Goal: Task Accomplishment & Management: Use online tool/utility

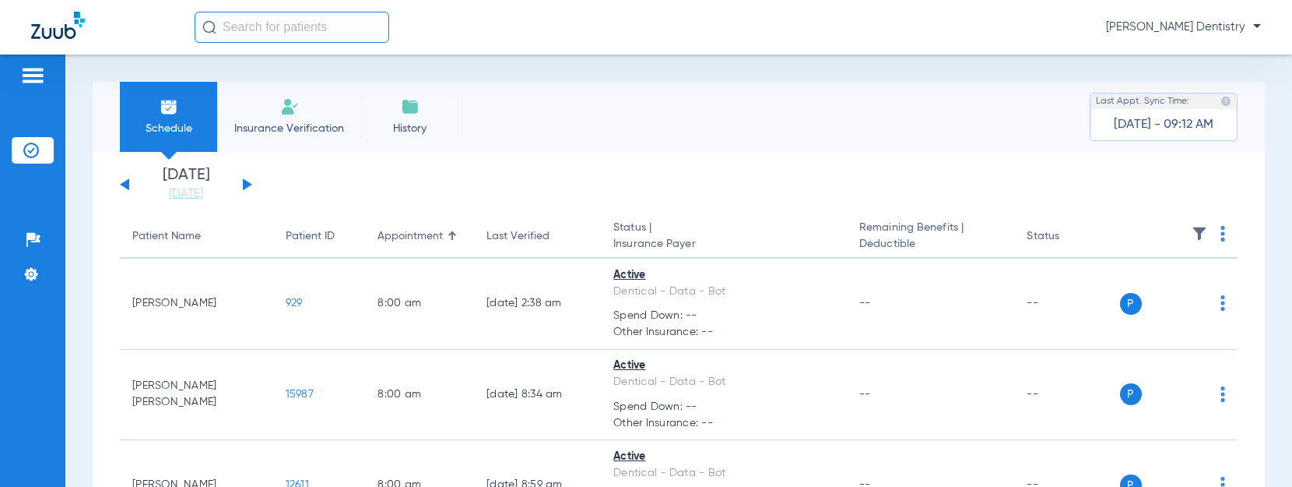
click at [242, 180] on div "[DATE] [DATE] [DATE] [DATE] [DATE] [DATE] [DATE] [DATE] [DATE] [DATE] [DATE] [D…" at bounding box center [186, 184] width 132 height 34
click at [245, 186] on button at bounding box center [247, 184] width 9 height 12
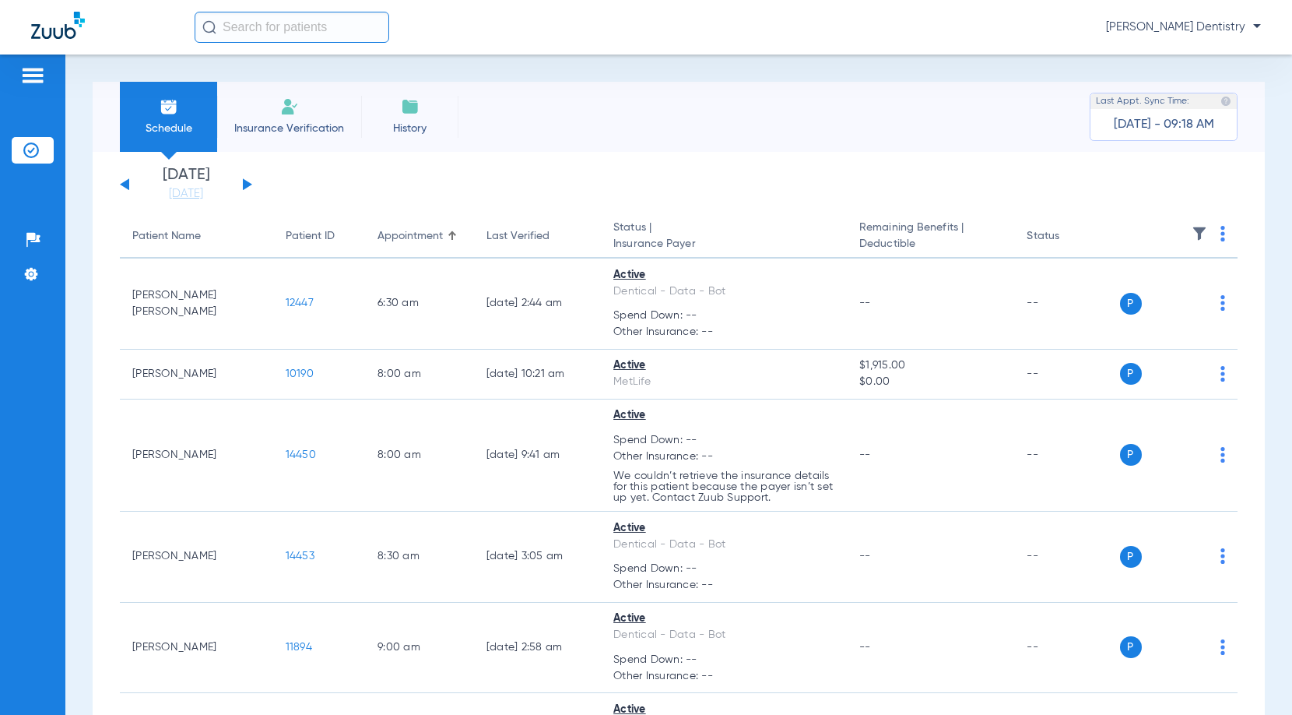
click at [1216, 234] on th at bounding box center [1179, 237] width 118 height 44
click at [1207, 234] on th at bounding box center [1179, 237] width 118 height 44
click at [1221, 236] on img at bounding box center [1223, 234] width 5 height 16
click at [1179, 292] on span "Verify All" at bounding box center [1151, 295] width 97 height 11
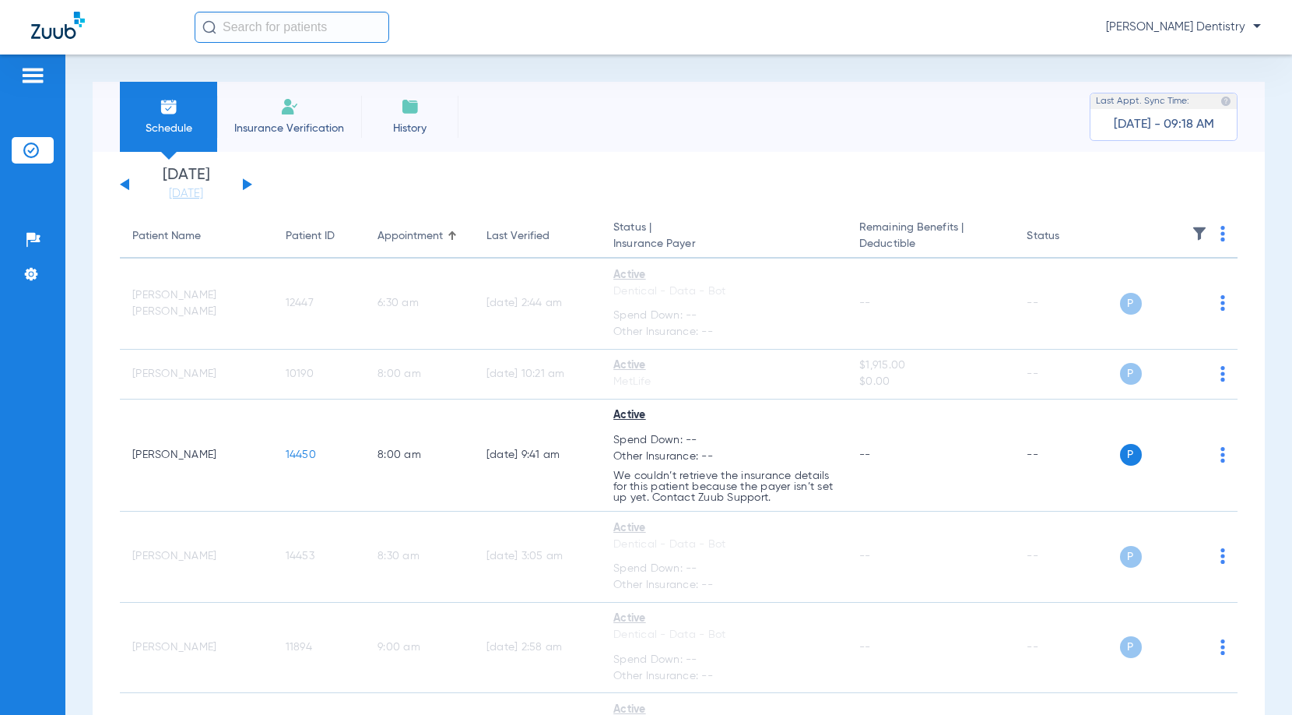
click at [249, 186] on button at bounding box center [247, 184] width 9 height 12
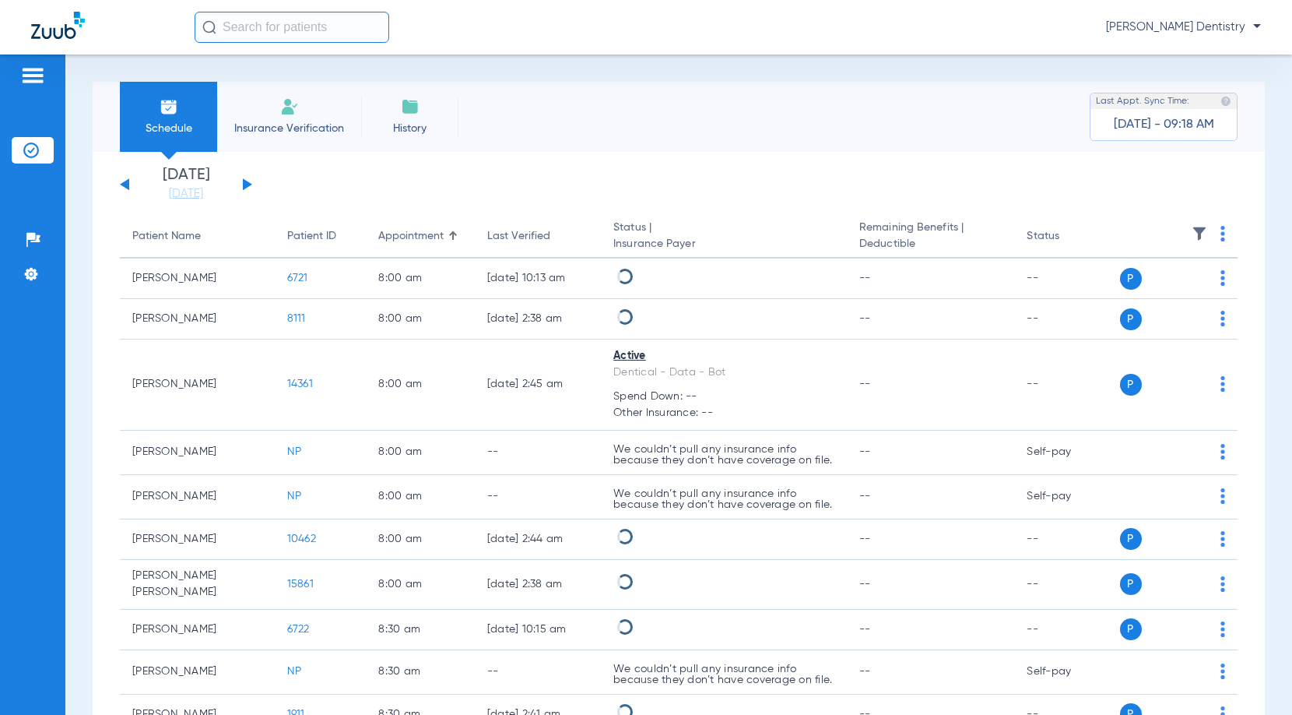
click at [1223, 230] on th at bounding box center [1179, 237] width 118 height 44
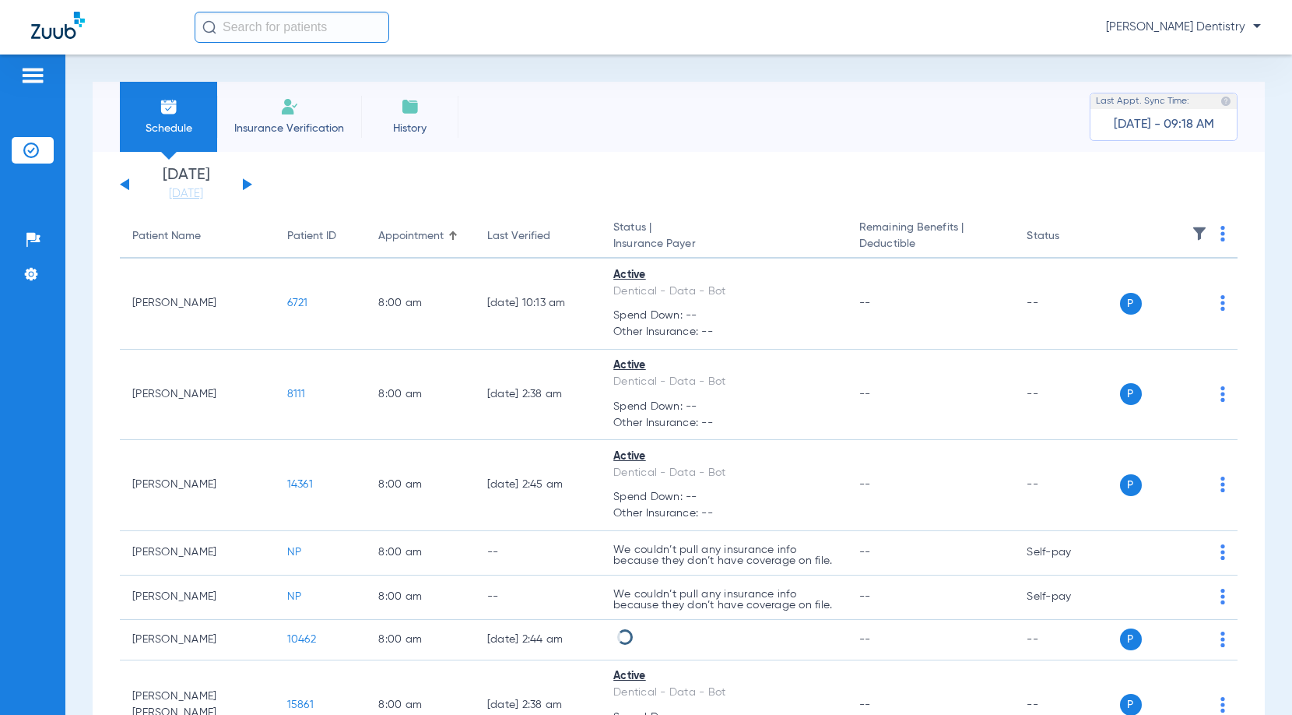
click at [1221, 234] on img at bounding box center [1223, 234] width 5 height 16
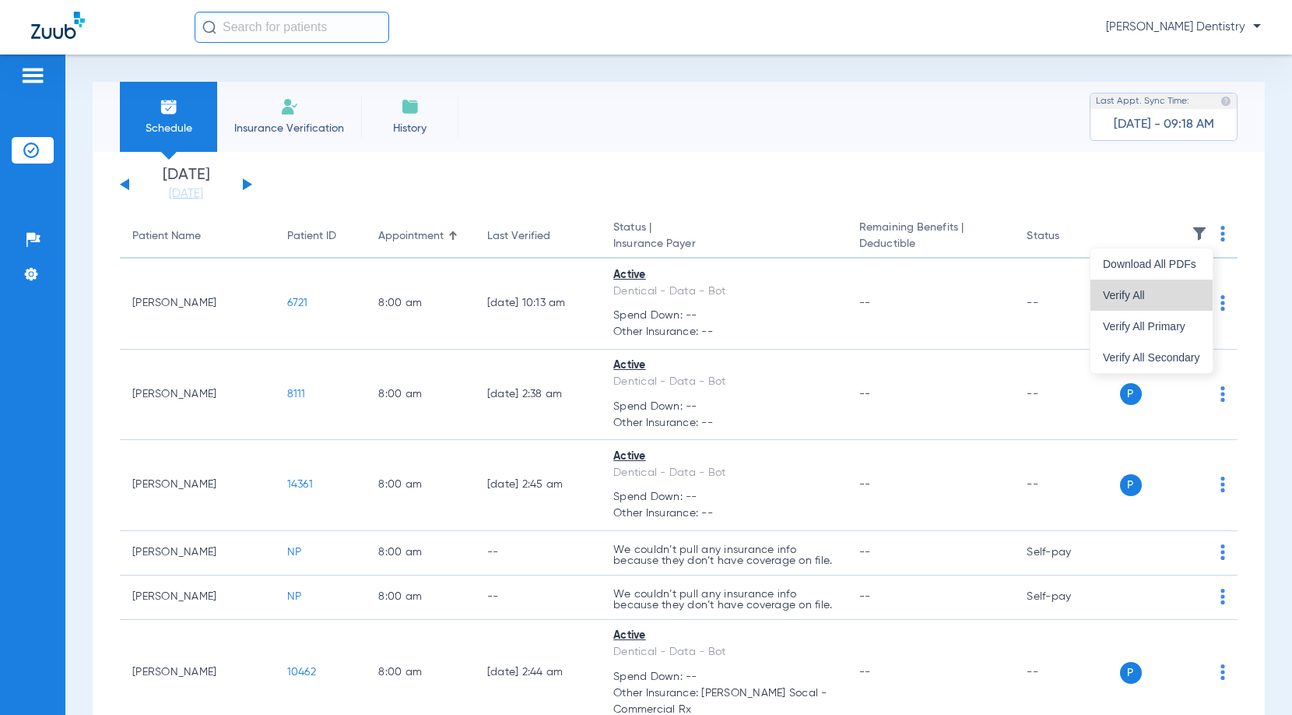
click at [1175, 282] on button "Verify All" at bounding box center [1152, 294] width 122 height 31
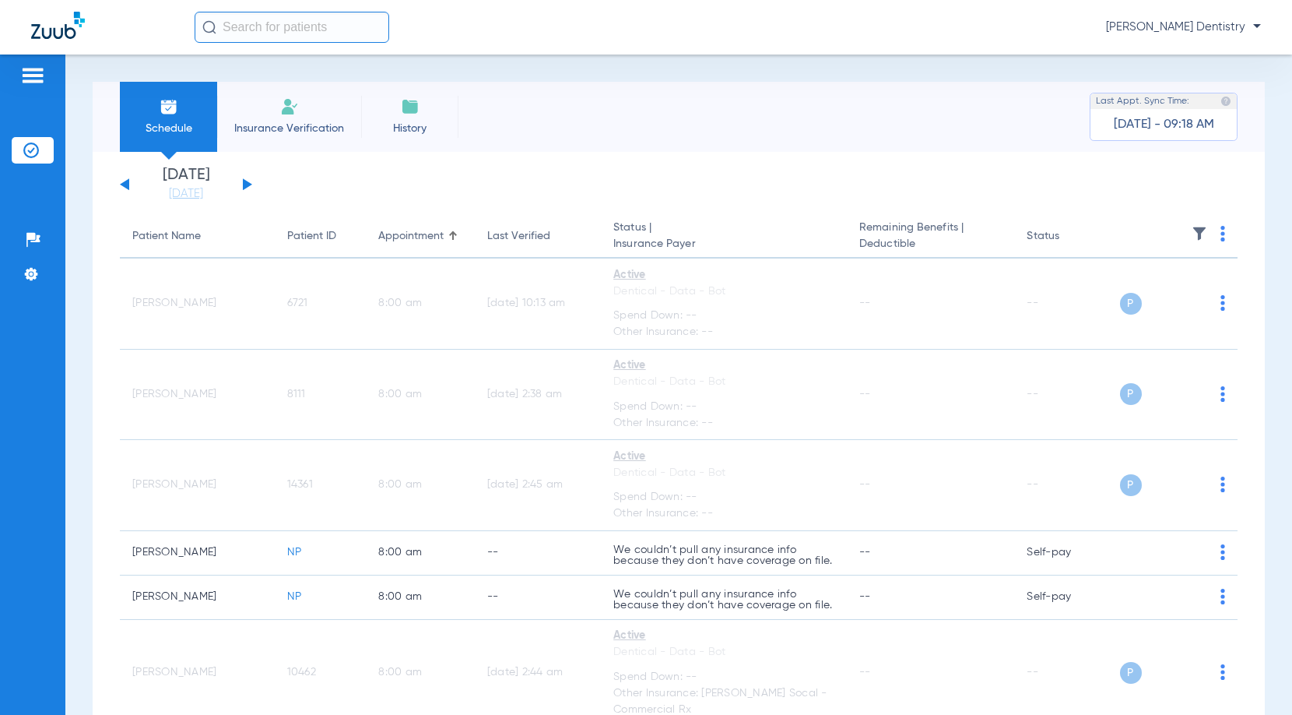
click at [248, 186] on button at bounding box center [247, 184] width 9 height 12
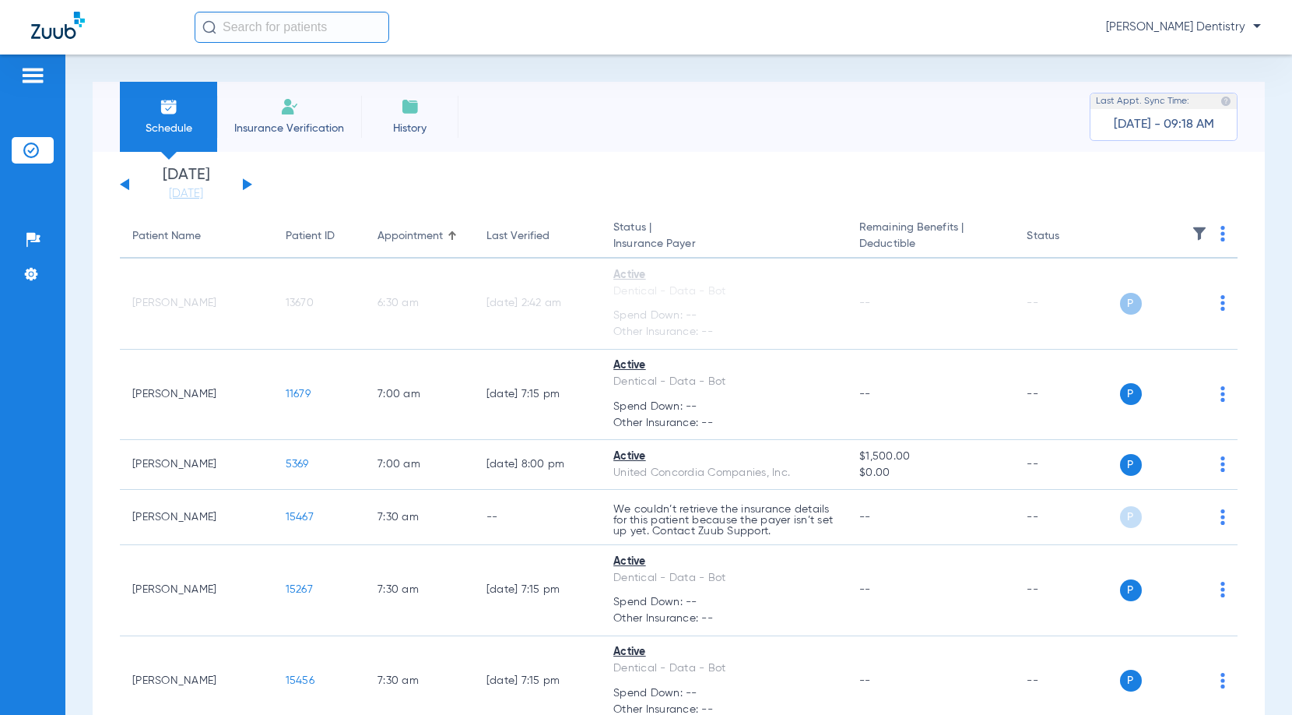
click at [1208, 229] on th at bounding box center [1179, 237] width 118 height 44
click at [1221, 234] on img at bounding box center [1223, 234] width 5 height 16
click at [1165, 287] on button "Verify All" at bounding box center [1152, 294] width 122 height 31
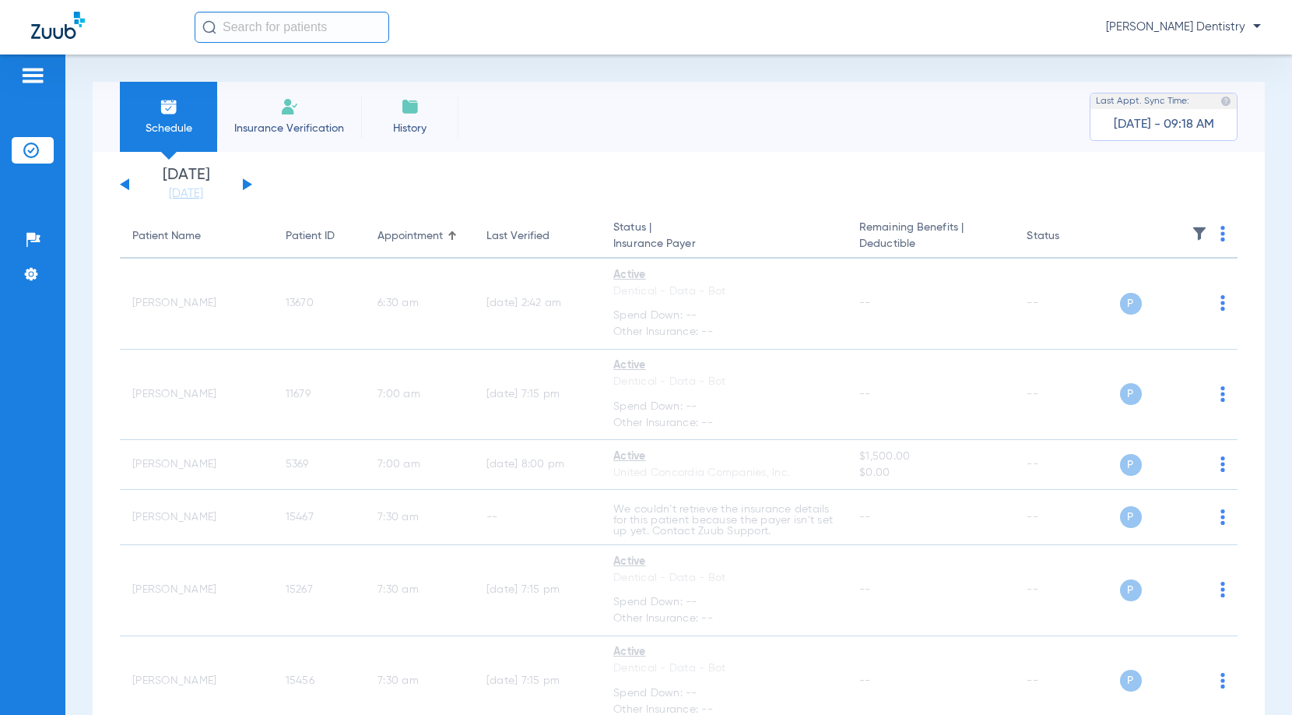
click at [246, 185] on button at bounding box center [247, 184] width 9 height 12
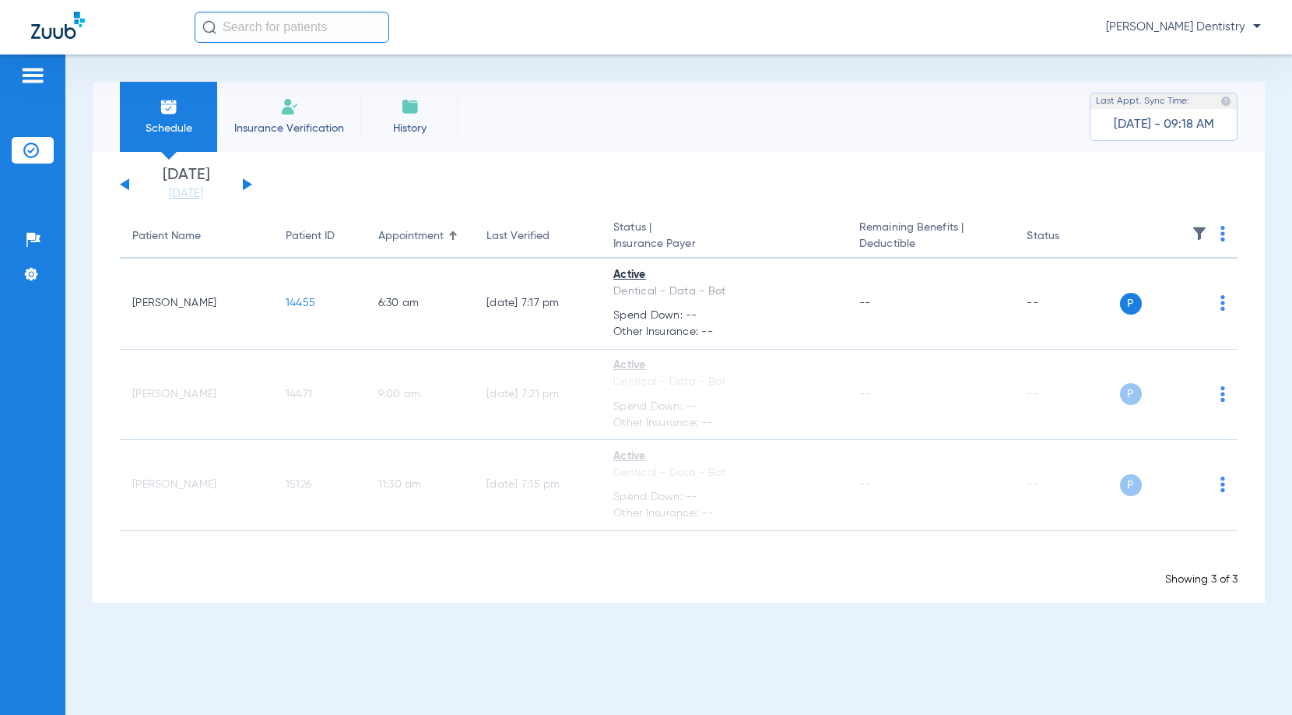
click at [1224, 234] on img at bounding box center [1223, 234] width 5 height 16
click at [1172, 288] on button "Verify All" at bounding box center [1165, 294] width 118 height 31
click at [249, 186] on div "[DATE] [DATE] [DATE] [DATE] [DATE] [DATE] [DATE] [DATE] [DATE] [DATE] [DATE] [D…" at bounding box center [186, 184] width 132 height 34
click at [245, 184] on button at bounding box center [247, 184] width 9 height 12
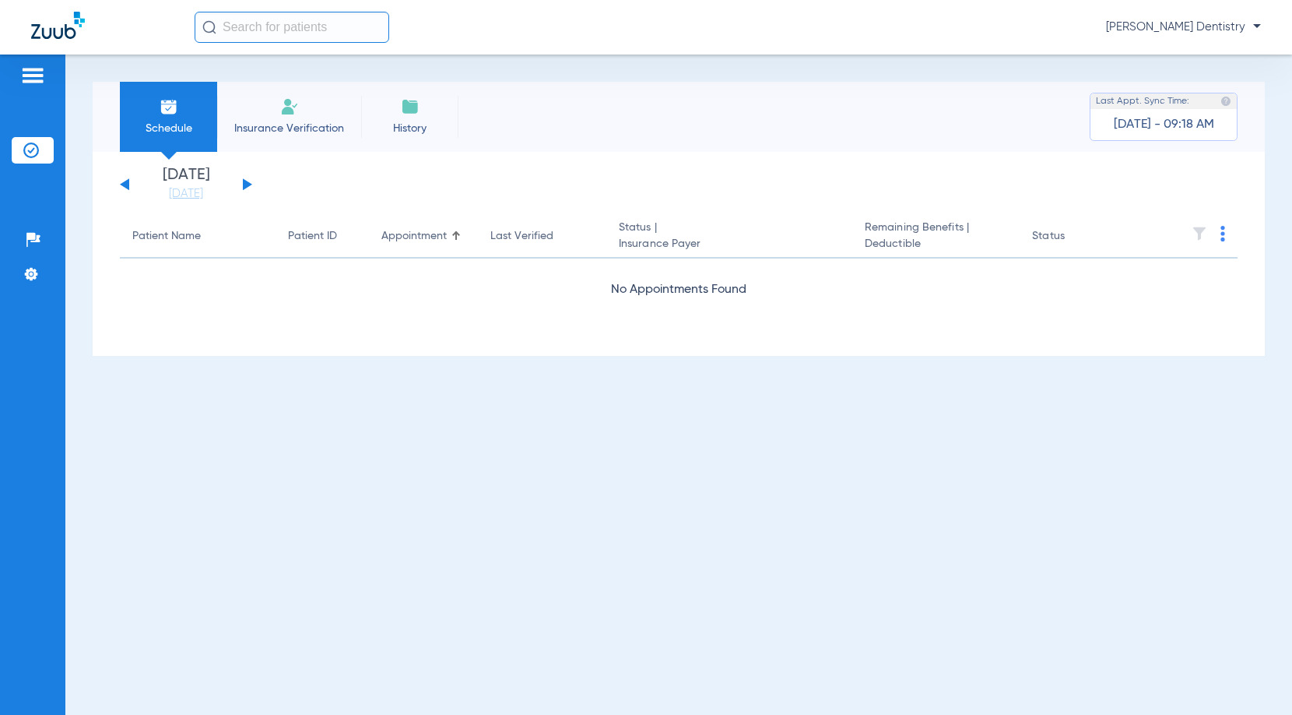
click at [252, 184] on app-single-date-navigator "[DATE] [DATE] [DATE] [DATE] [DATE] [DATE] [DATE] [DATE] [DATE] [DATE] [DATE] [D…" at bounding box center [679, 184] width 1118 height 34
click at [250, 184] on button at bounding box center [247, 184] width 9 height 12
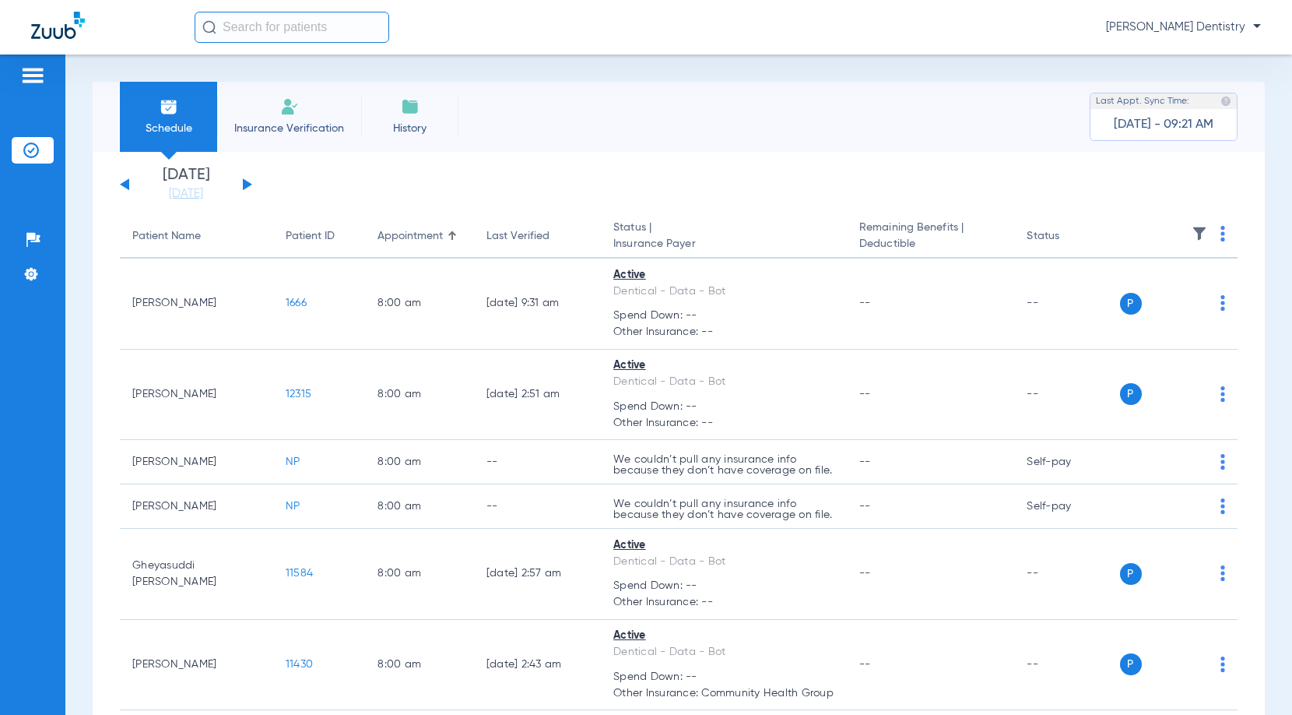
click at [1214, 234] on th at bounding box center [1179, 237] width 118 height 44
click at [1221, 237] on img at bounding box center [1223, 234] width 5 height 16
click at [1171, 289] on button "Verify All" at bounding box center [1152, 294] width 122 height 31
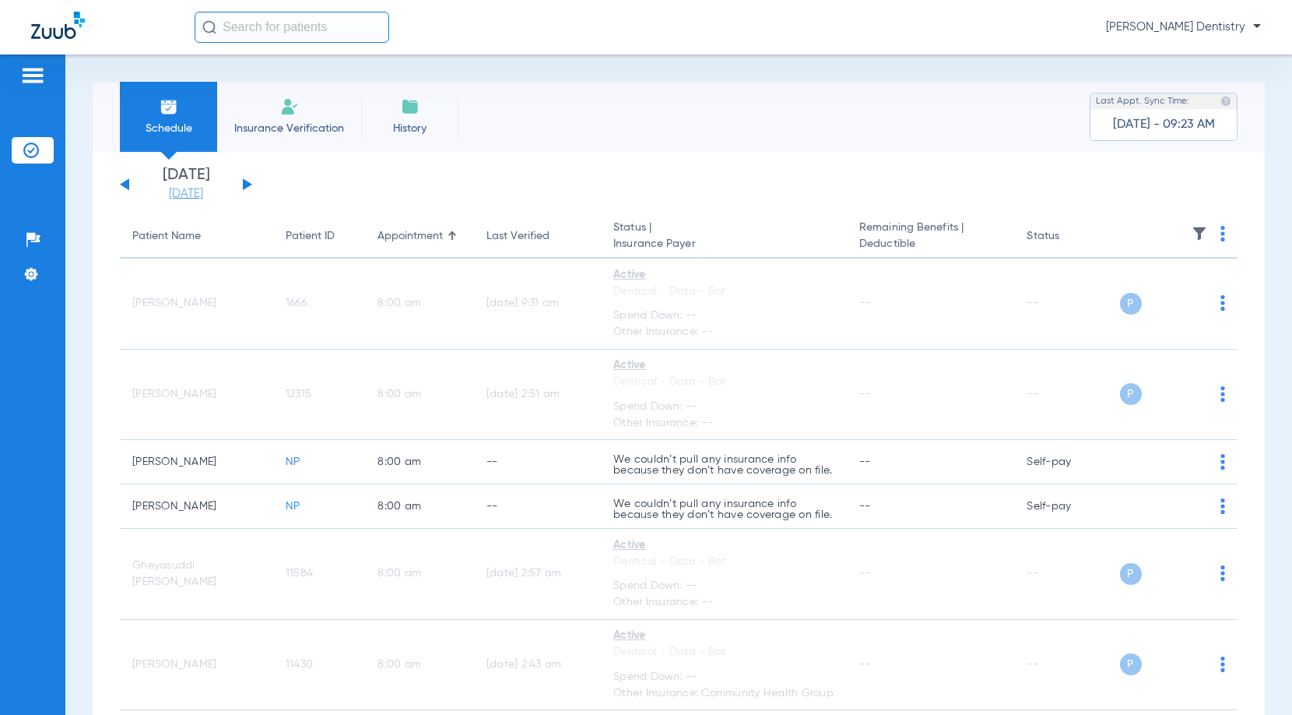
click at [208, 194] on link "[DATE]" at bounding box center [185, 194] width 93 height 16
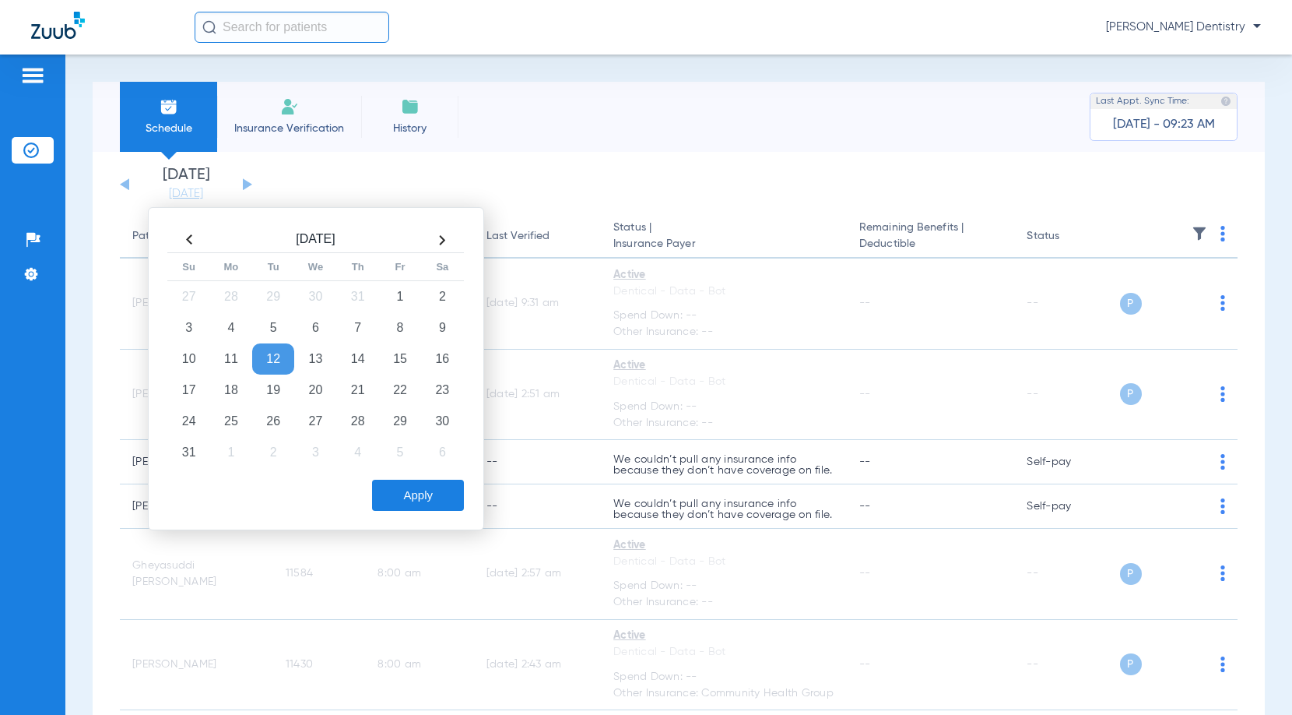
click at [266, 362] on td "12" at bounding box center [273, 358] width 42 height 31
click at [409, 486] on button "Apply" at bounding box center [418, 495] width 92 height 31
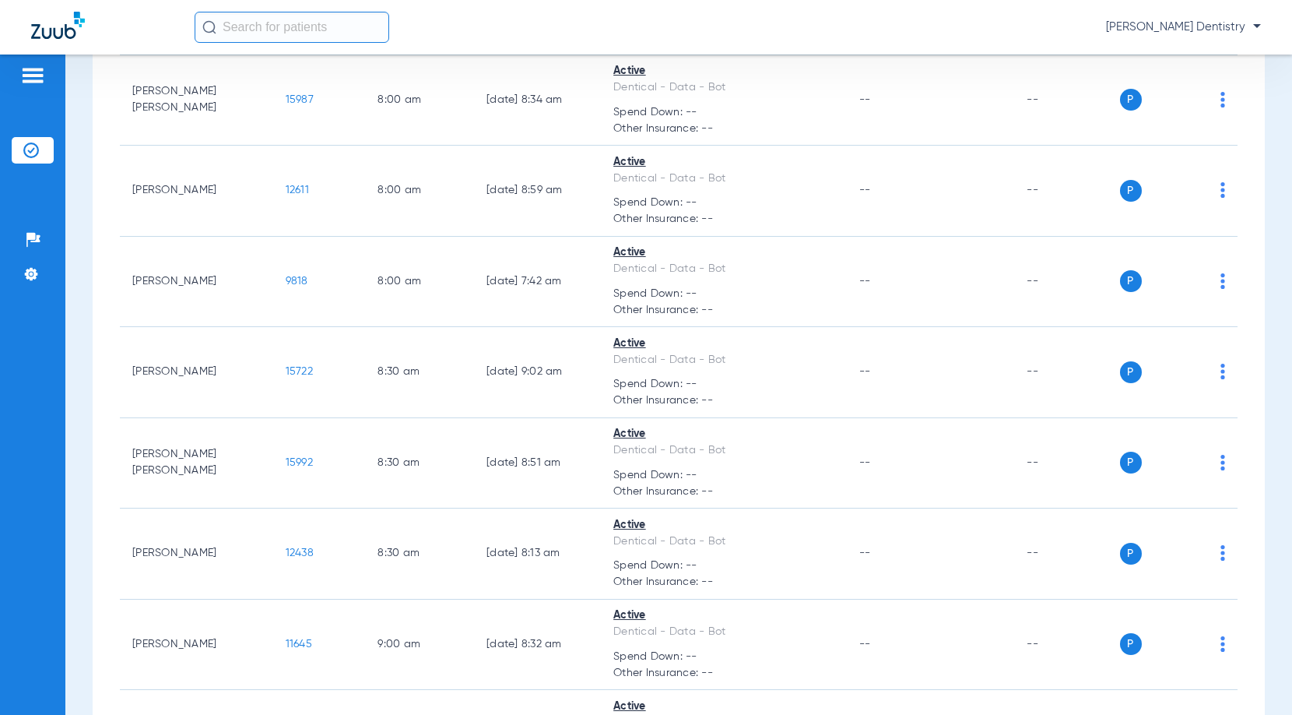
scroll to position [78, 0]
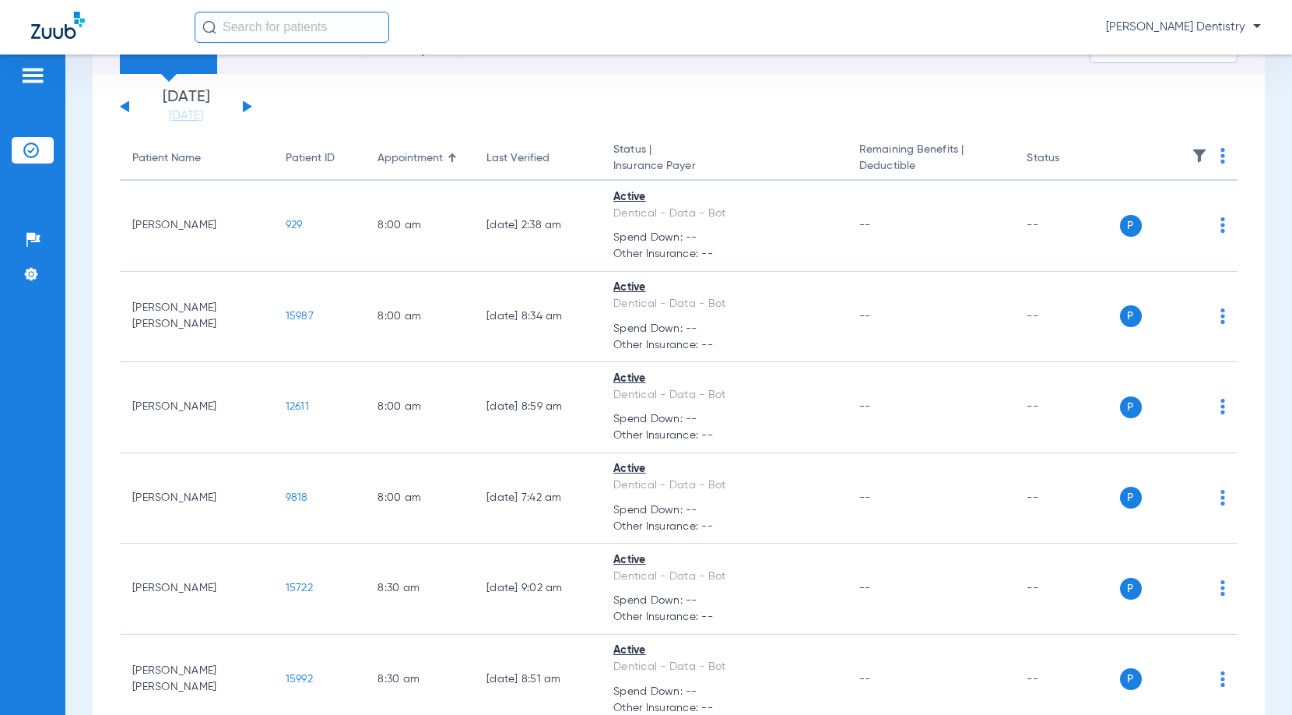
click at [243, 109] on button at bounding box center [247, 106] width 9 height 12
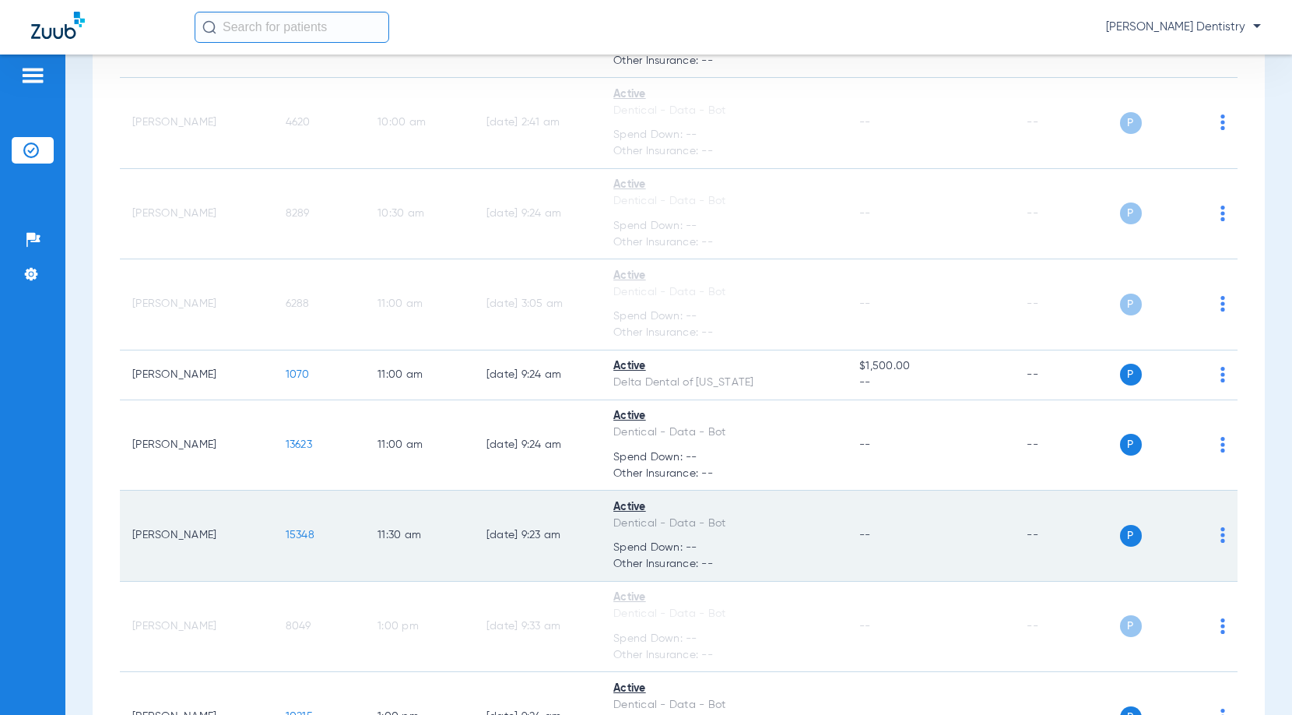
scroll to position [1168, 0]
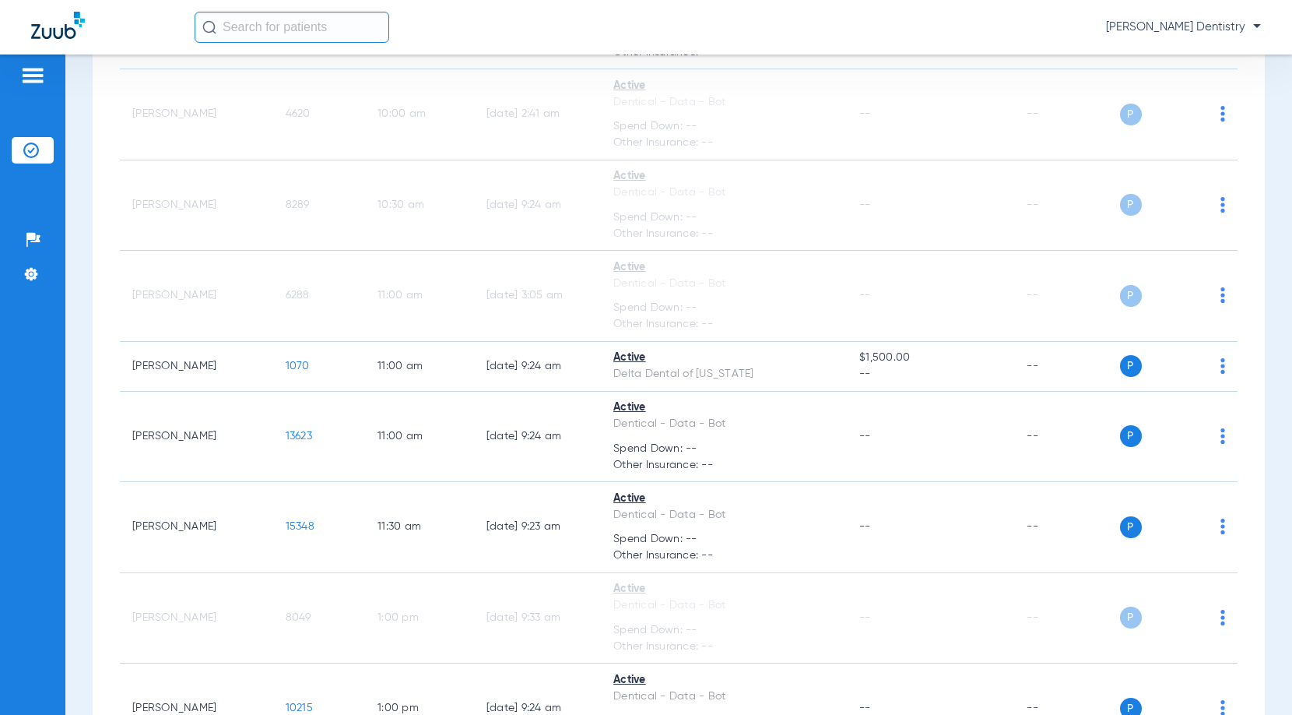
click at [23, 426] on div "Patients Insurance Verification Setup Help Center Settings" at bounding box center [32, 411] width 65 height 715
